Goal: Information Seeking & Learning: Learn about a topic

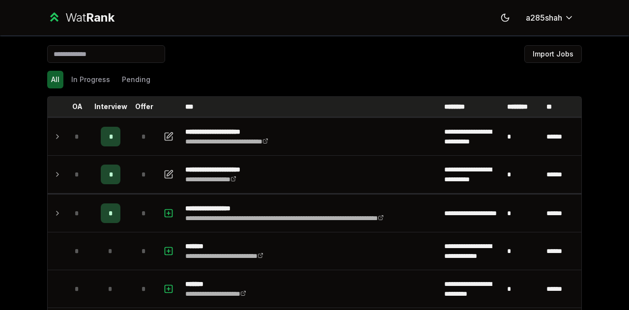
click at [198, 100] on th "***" at bounding box center [310, 107] width 259 height 20
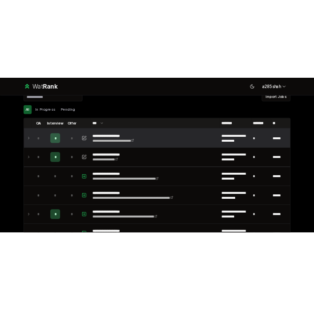
scroll to position [68, 0]
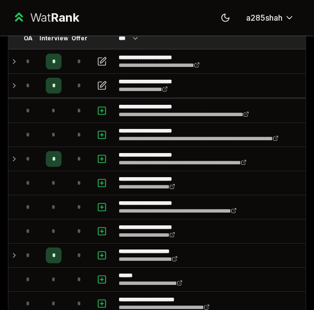
click at [107, 39] on th at bounding box center [103, 39] width 24 height 20
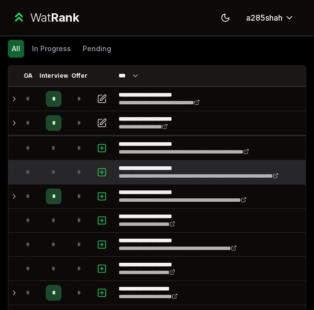
scroll to position [52, 0]
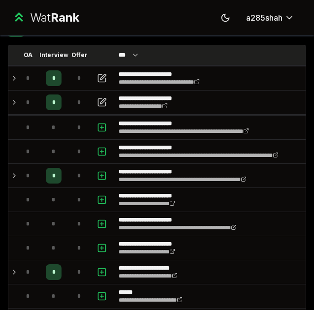
click at [137, 52] on icon at bounding box center [135, 55] width 8 height 12
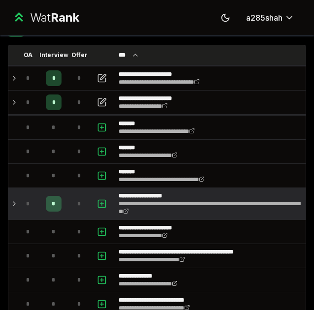
click at [16, 202] on icon at bounding box center [14, 204] width 8 height 12
click at [16, 203] on icon at bounding box center [14, 204] width 4 height 2
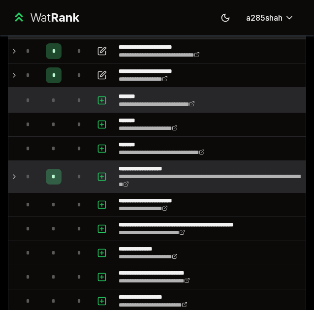
scroll to position [0, 0]
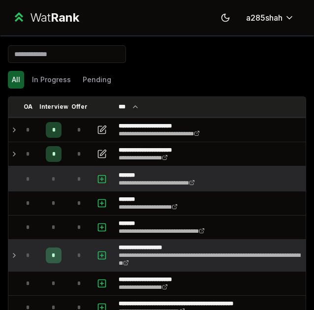
click at [99, 178] on icon "button" at bounding box center [102, 179] width 10 height 12
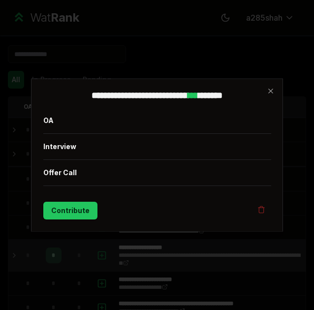
click at [276, 94] on div "**********" at bounding box center [157, 155] width 252 height 153
click at [271, 92] on icon "button" at bounding box center [270, 91] width 4 height 4
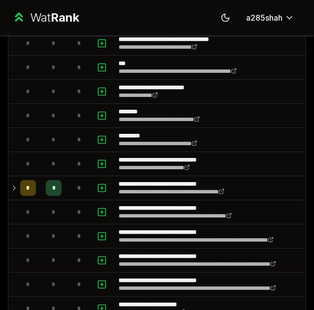
scroll to position [485, 0]
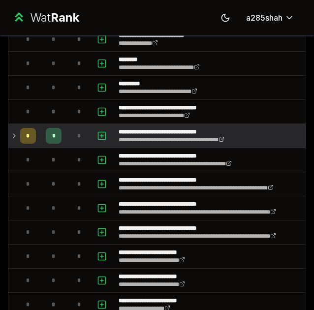
click at [11, 133] on icon at bounding box center [14, 136] width 8 height 12
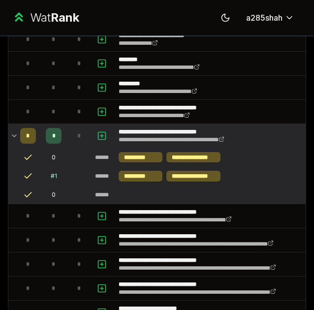
click at [16, 131] on td "*" at bounding box center [28, 136] width 24 height 24
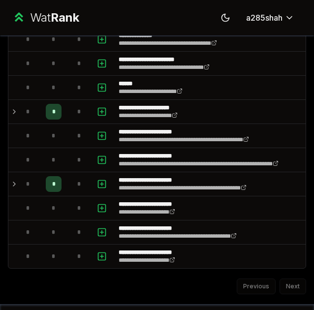
scroll to position [1147, 0]
